Goal: Ask a question

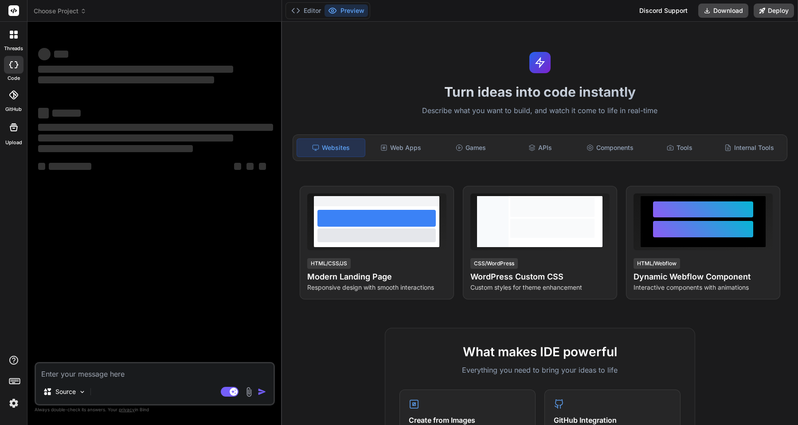
click at [12, 402] on img at bounding box center [13, 403] width 15 height 15
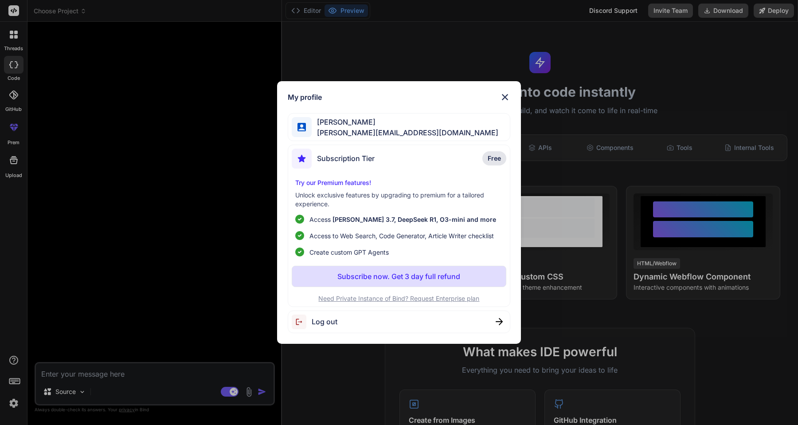
type textarea "x"
click at [422, 158] on div "Subscription Tier Free" at bounding box center [399, 161] width 215 height 24
click at [404, 128] on span "[PERSON_NAME][EMAIL_ADDRESS][DOMAIN_NAME]" at bounding box center [405, 132] width 187 height 11
click at [504, 98] on img at bounding box center [505, 97] width 11 height 11
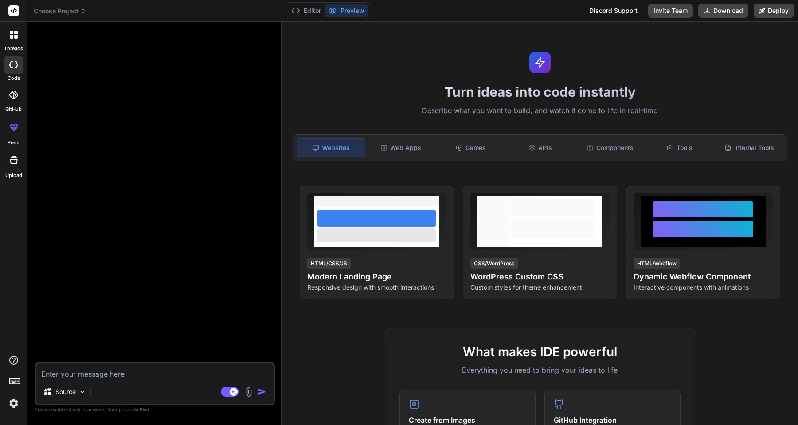
click at [14, 403] on img at bounding box center [13, 403] width 15 height 15
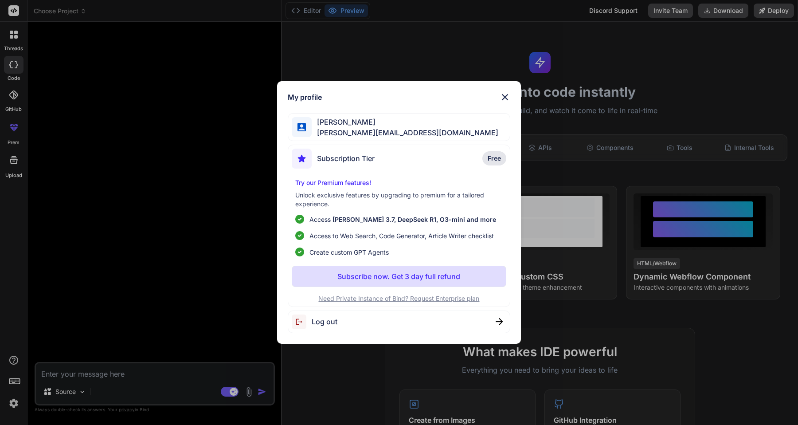
click at [504, 96] on img at bounding box center [505, 97] width 11 height 11
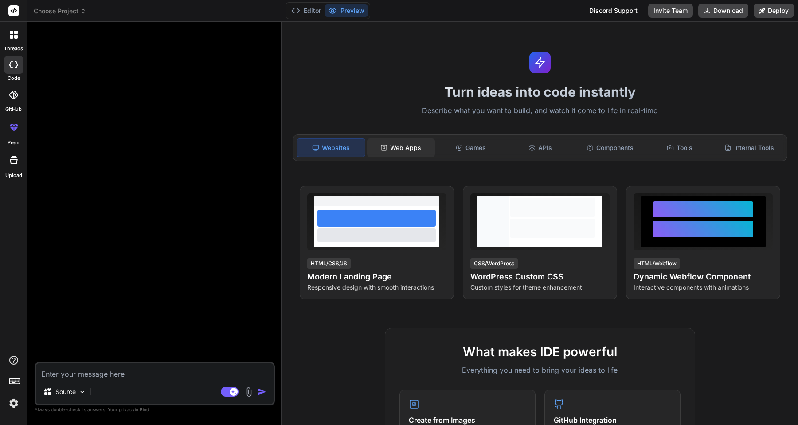
click at [396, 151] on div "Web Apps" at bounding box center [401, 147] width 68 height 19
